Goal: Complete application form

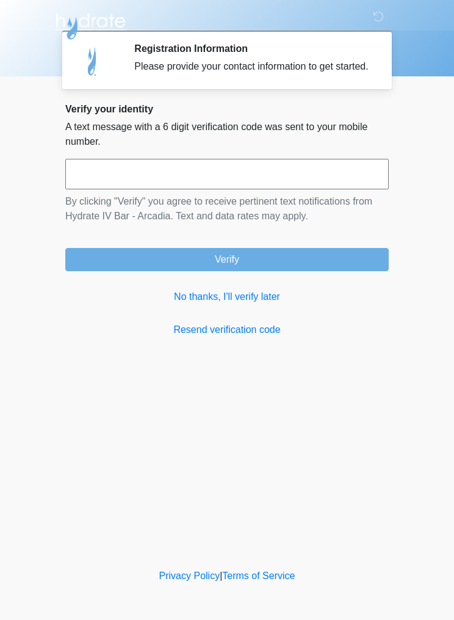
click at [335, 183] on input "text" at bounding box center [227, 174] width 324 height 31
type input "******"
click at [323, 266] on button "Verify" at bounding box center [227, 259] width 324 height 23
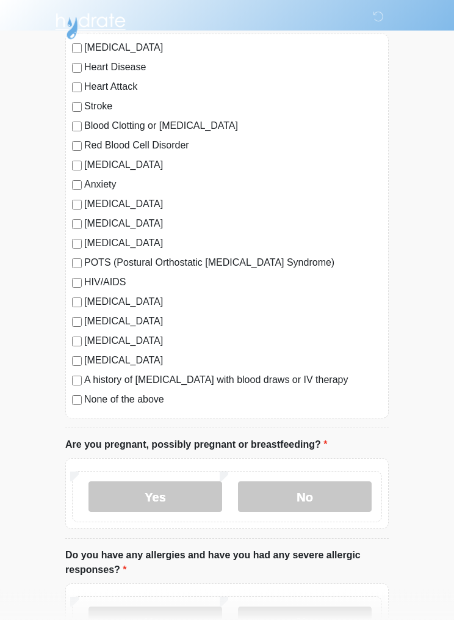
scroll to position [117, 0]
click at [89, 398] on label "None of the above" at bounding box center [233, 398] width 298 height 15
click at [318, 498] on label "No" at bounding box center [305, 496] width 134 height 31
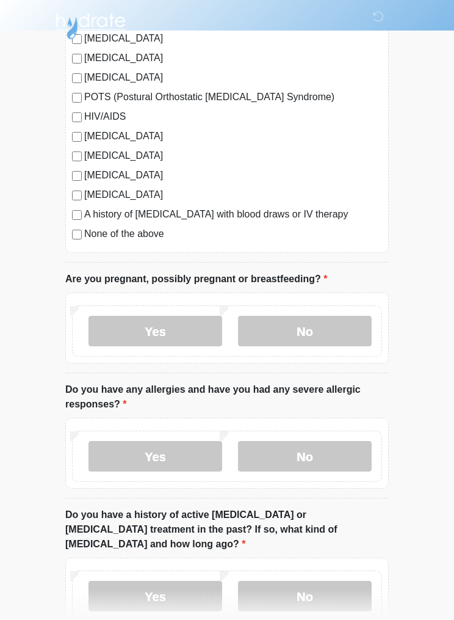
scroll to position [292, 0]
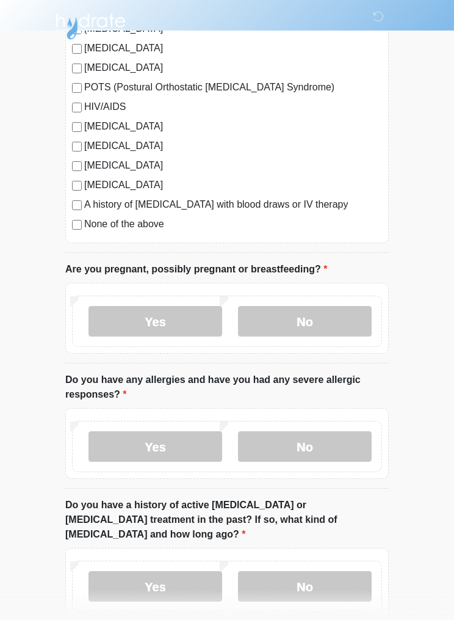
click at [321, 451] on label "No" at bounding box center [305, 446] width 134 height 31
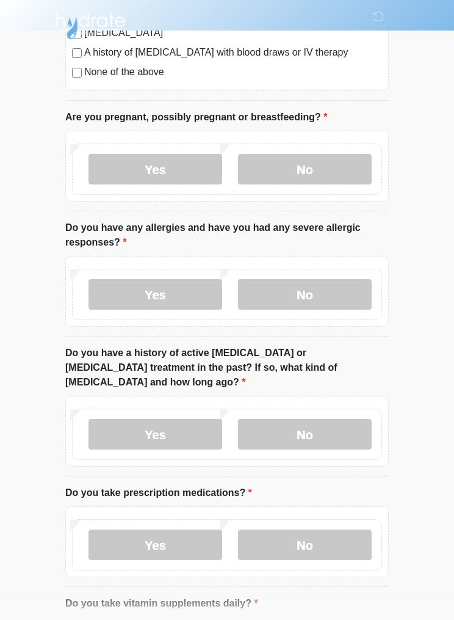
click at [329, 420] on label "No" at bounding box center [305, 435] width 134 height 31
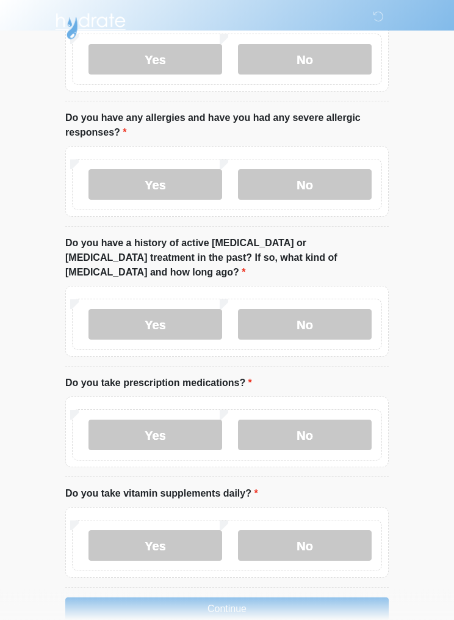
scroll to position [562, 0]
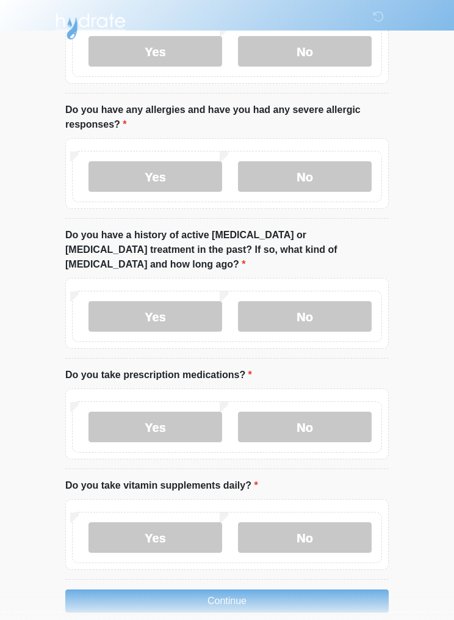
click at [332, 424] on label "No" at bounding box center [305, 427] width 134 height 31
click at [337, 412] on label "No" at bounding box center [305, 427] width 134 height 31
click at [297, 528] on label "No" at bounding box center [305, 537] width 134 height 31
click at [190, 528] on label "Yes" at bounding box center [156, 537] width 134 height 31
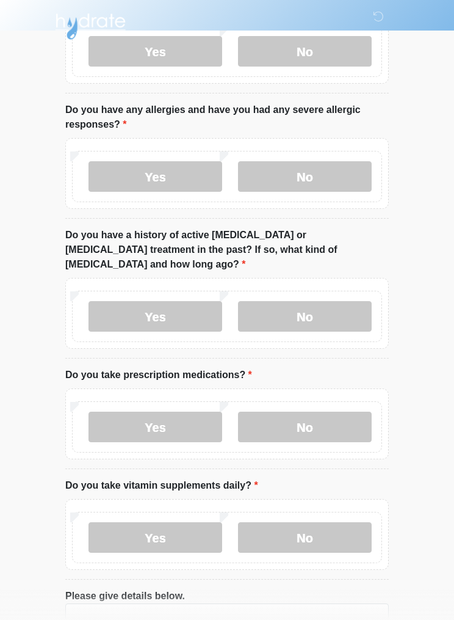
click at [304, 522] on label "No" at bounding box center [305, 537] width 134 height 31
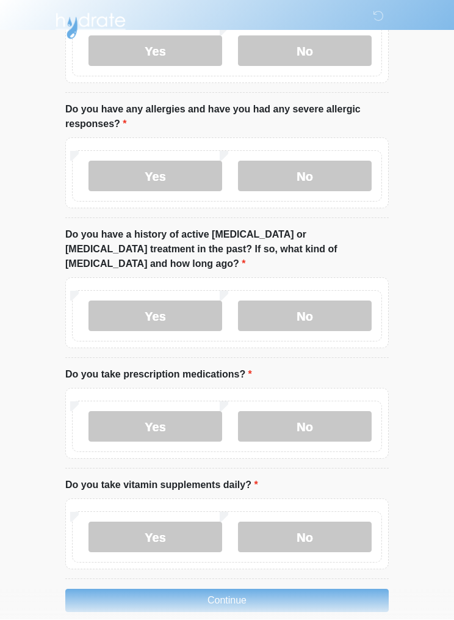
click at [289, 590] on button "Continue" at bounding box center [227, 600] width 324 height 23
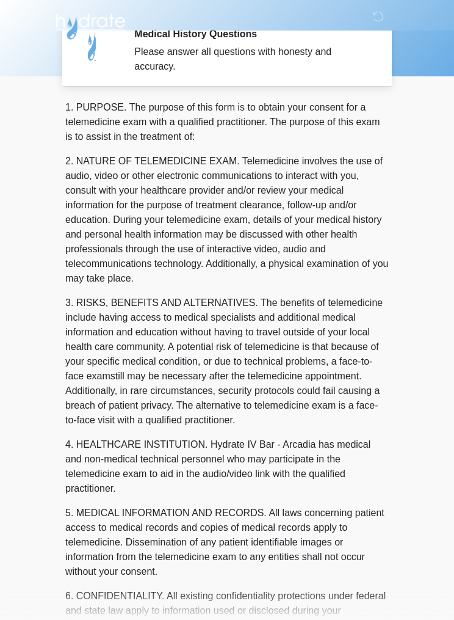
scroll to position [0, 0]
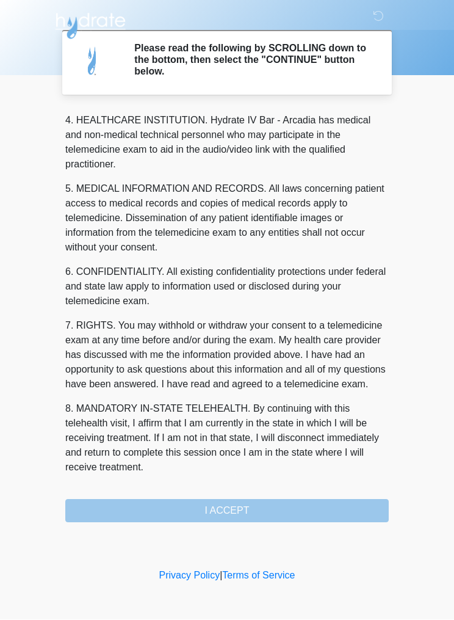
click at [307, 519] on div "1. PURPOSE. The purpose of this form is to obtain your consent for a telemedici…" at bounding box center [227, 315] width 324 height 413
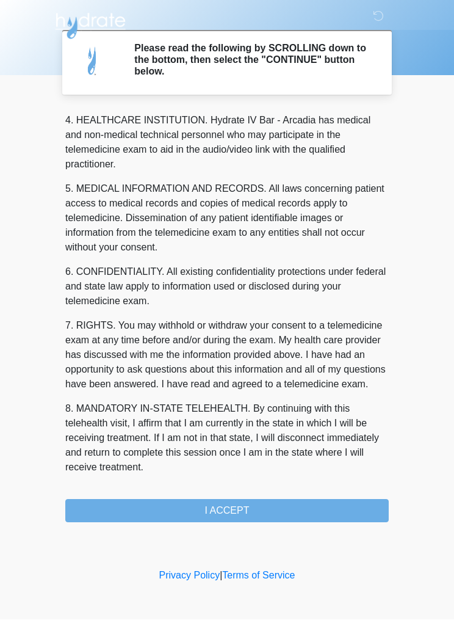
click at [298, 514] on button "I ACCEPT" at bounding box center [227, 511] width 324 height 23
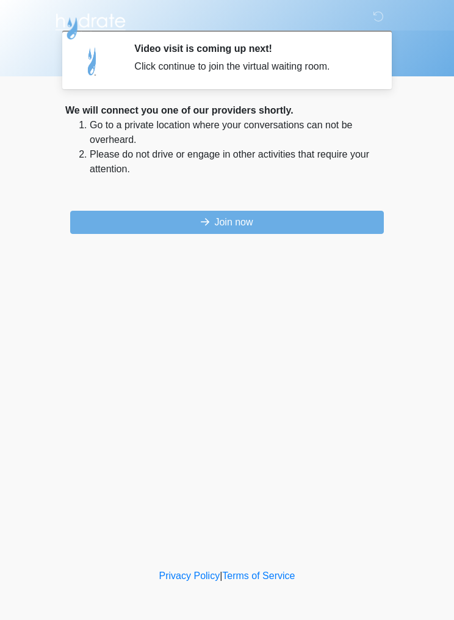
click at [131, 218] on button "Join now" at bounding box center [227, 222] width 314 height 23
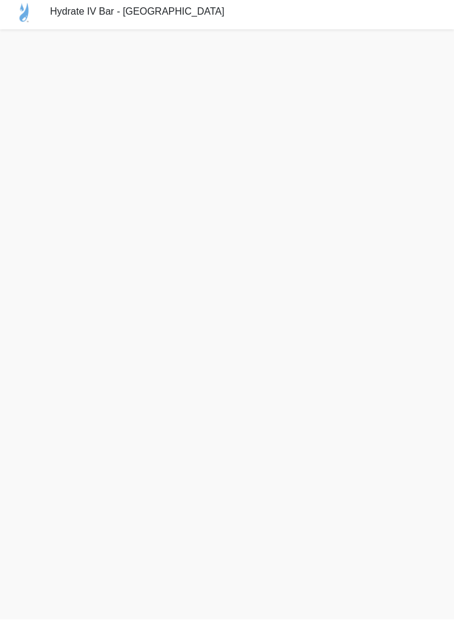
scroll to position [15, 0]
